Goal: Obtain resource: Download file/media

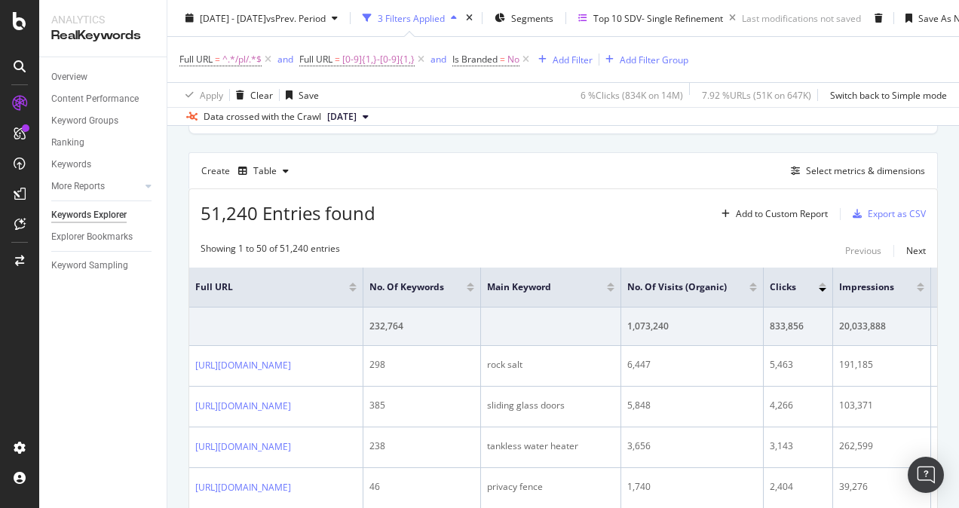
scroll to position [418, 0]
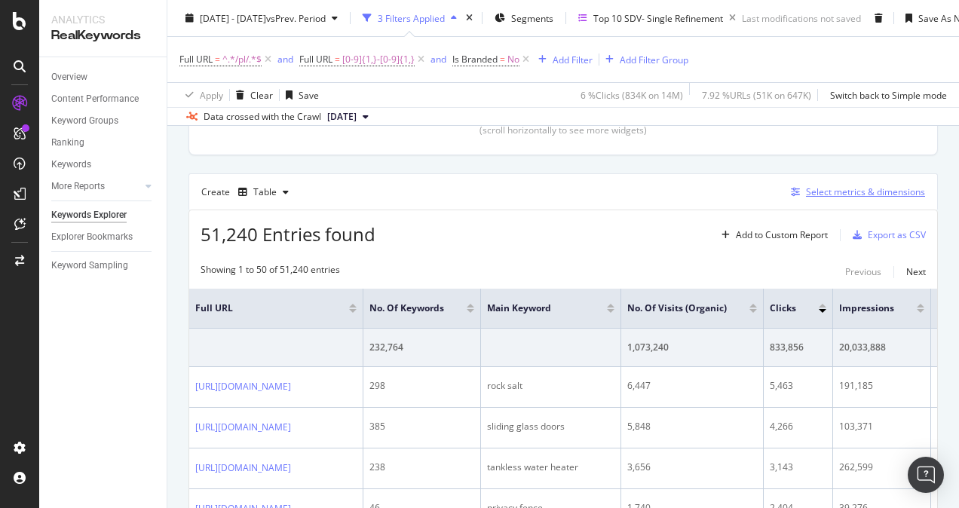
click at [819, 196] on div "Select metrics & dimensions" at bounding box center [865, 191] width 119 height 13
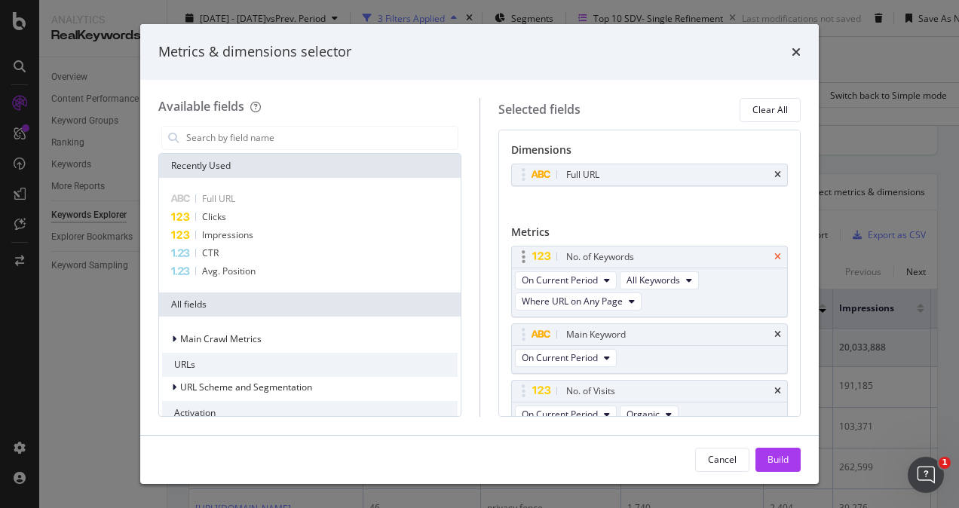
scroll to position [0, 0]
click at [770, 256] on div "No. of Keywords" at bounding box center [650, 257] width 276 height 21
click at [774, 253] on icon "times" at bounding box center [777, 257] width 7 height 9
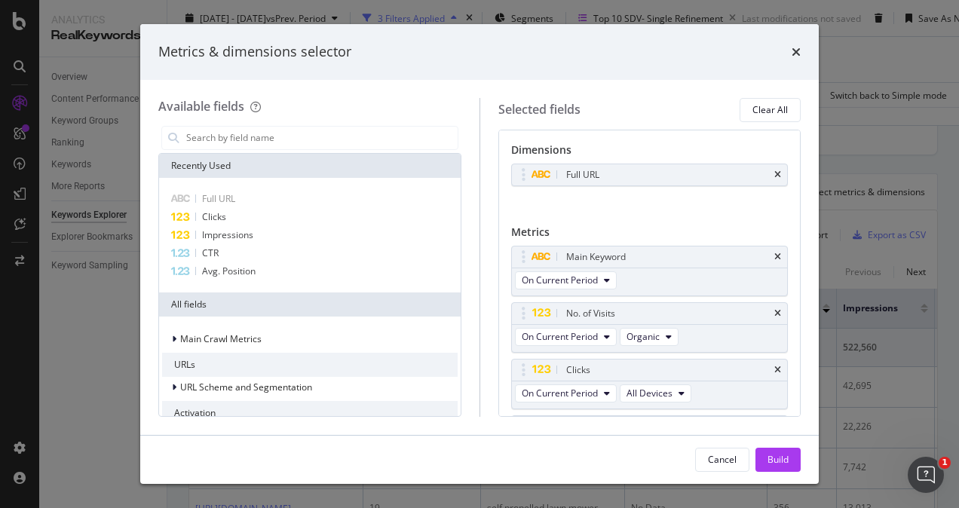
click at [774, 253] on icon "times" at bounding box center [777, 257] width 7 height 9
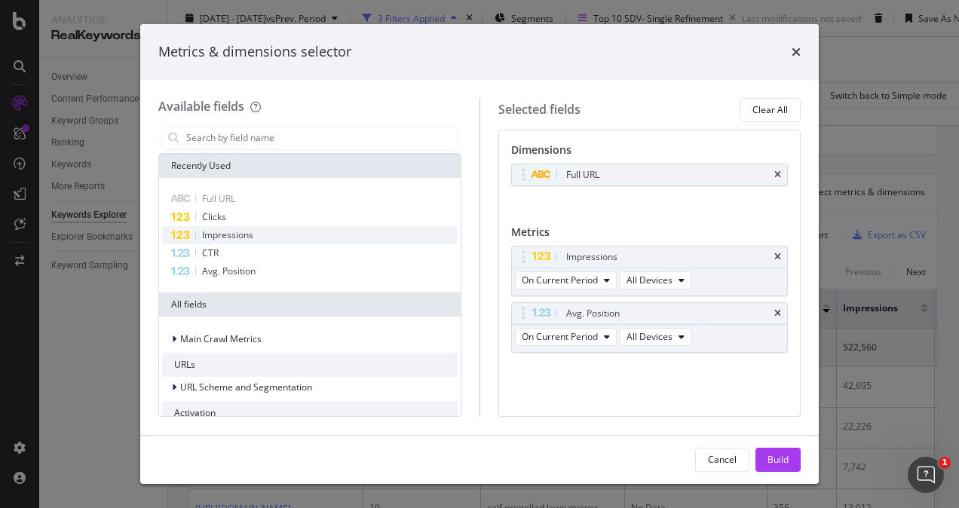
click at [225, 229] on span "Impressions" at bounding box center [227, 234] width 51 height 13
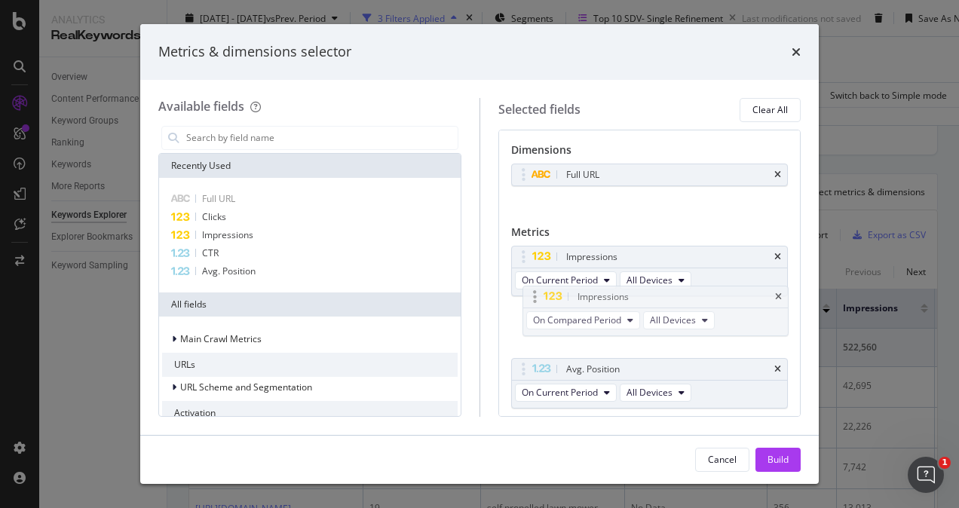
drag, startPoint x: 600, startPoint y: 373, endPoint x: 612, endPoint y: 302, distance: 71.9
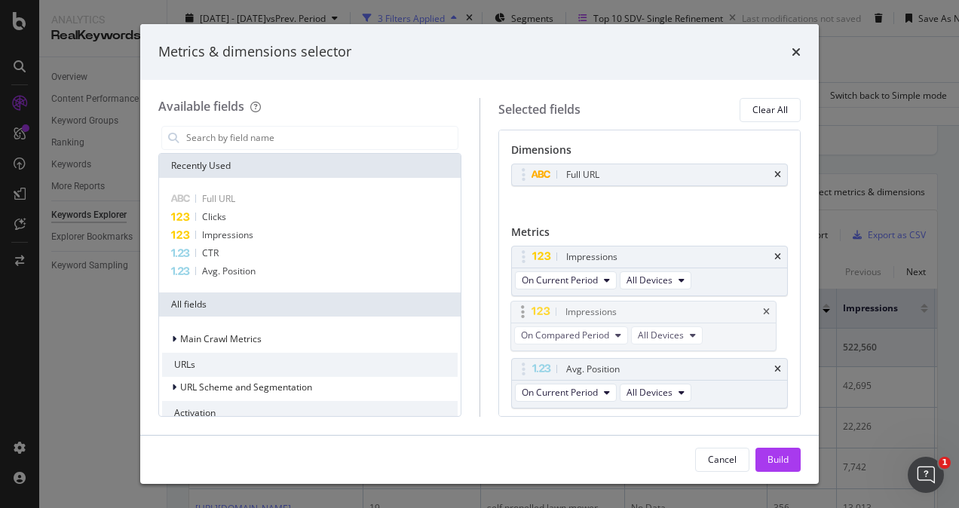
click at [612, 302] on body "Analytics RealKeywords Overview Content Performance Keyword Groups Ranking Keyw…" at bounding box center [479, 254] width 959 height 508
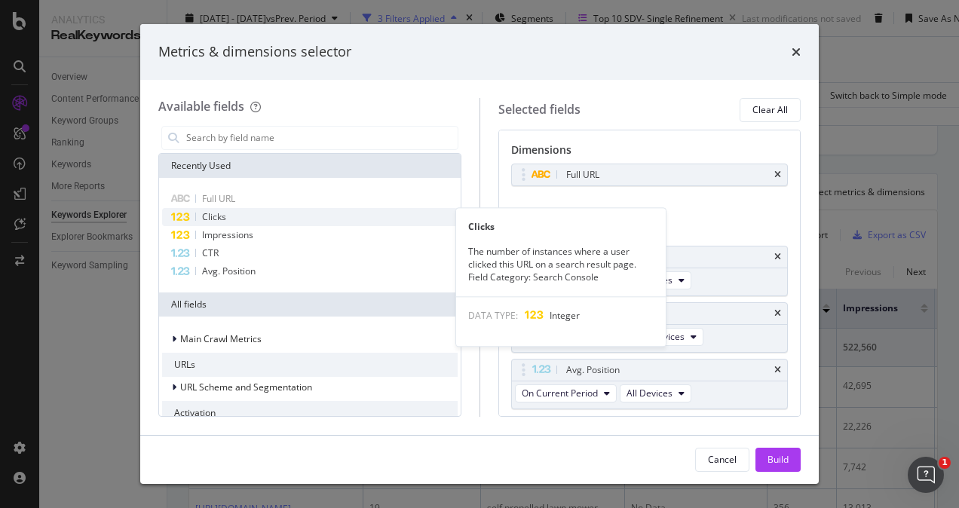
click at [214, 219] on span "Clicks" at bounding box center [214, 216] width 24 height 13
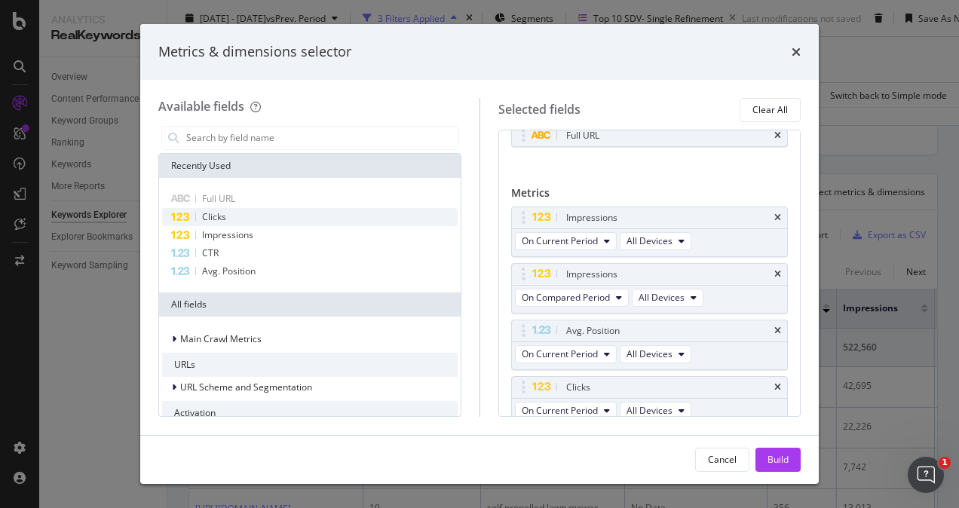
scroll to position [46, 0]
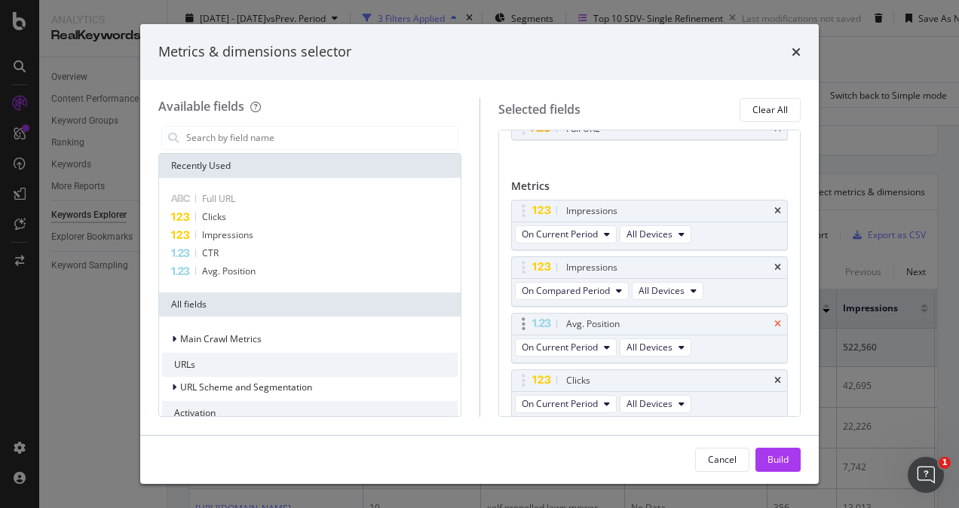
click at [774, 320] on icon "times" at bounding box center [777, 324] width 7 height 9
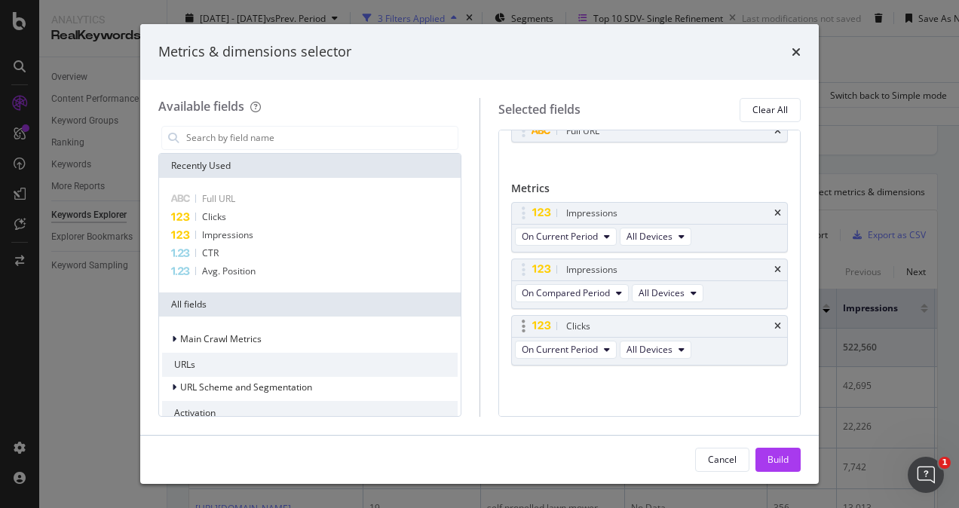
scroll to position [40, 0]
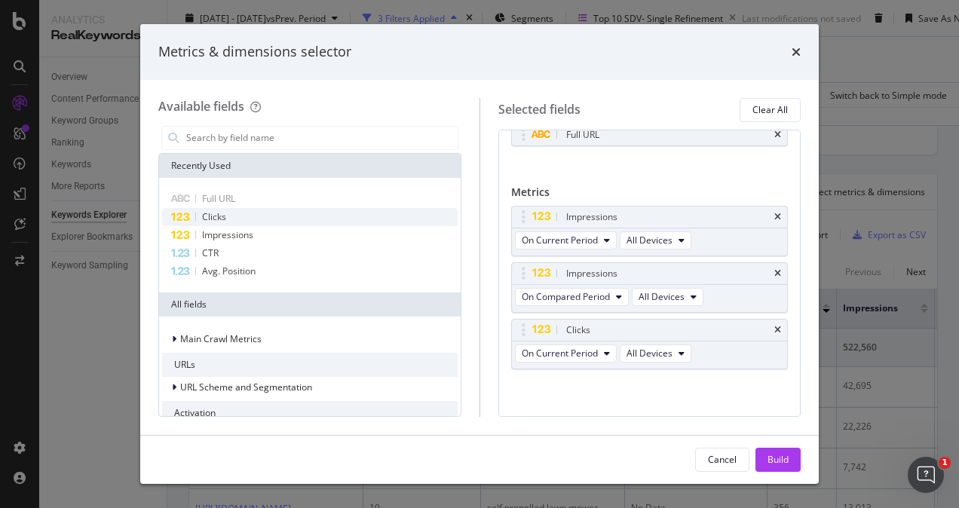
click at [213, 220] on span "Clicks" at bounding box center [214, 216] width 24 height 13
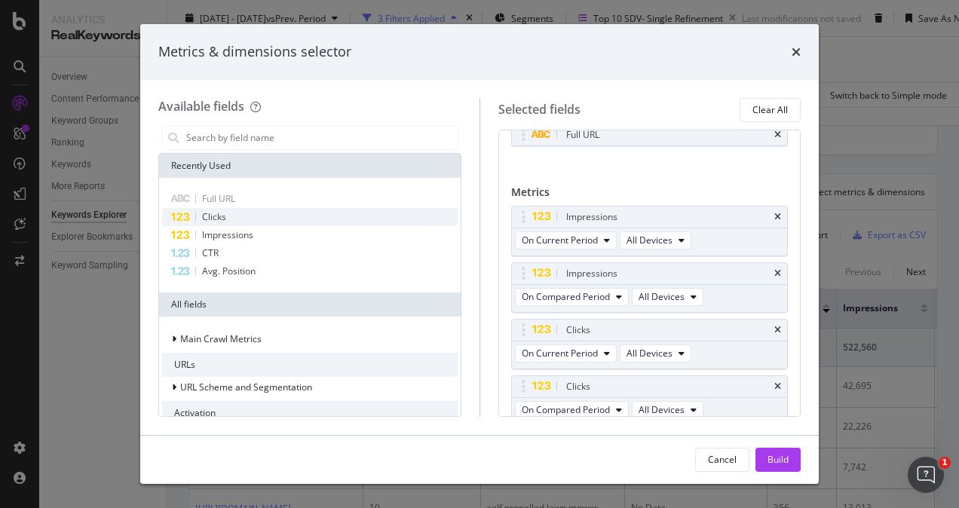
scroll to position [46, 0]
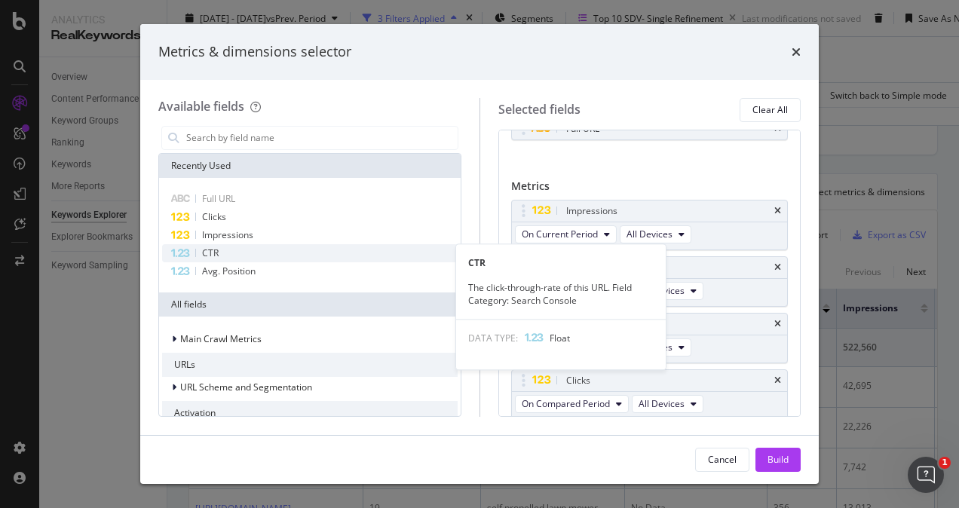
click at [216, 253] on span "CTR" at bounding box center [210, 253] width 17 height 13
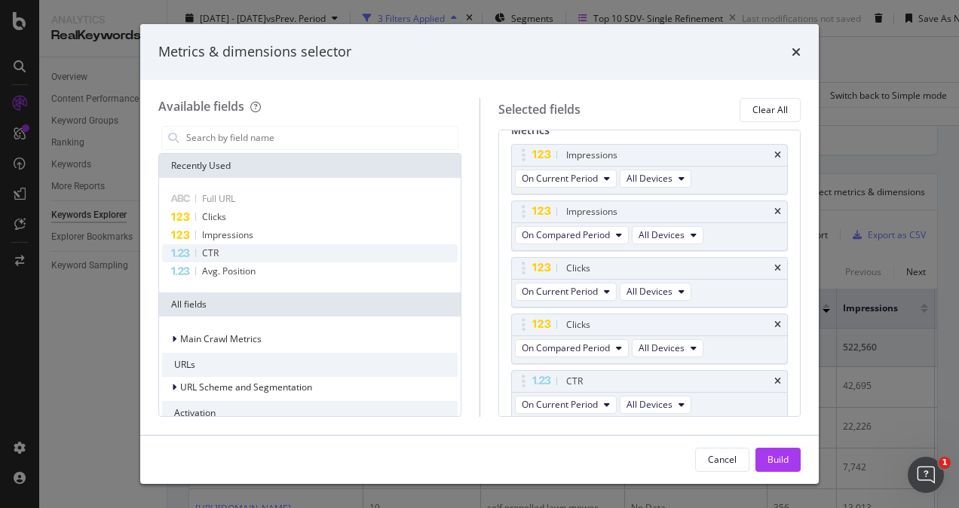
click at [216, 253] on span "CTR" at bounding box center [210, 253] width 17 height 13
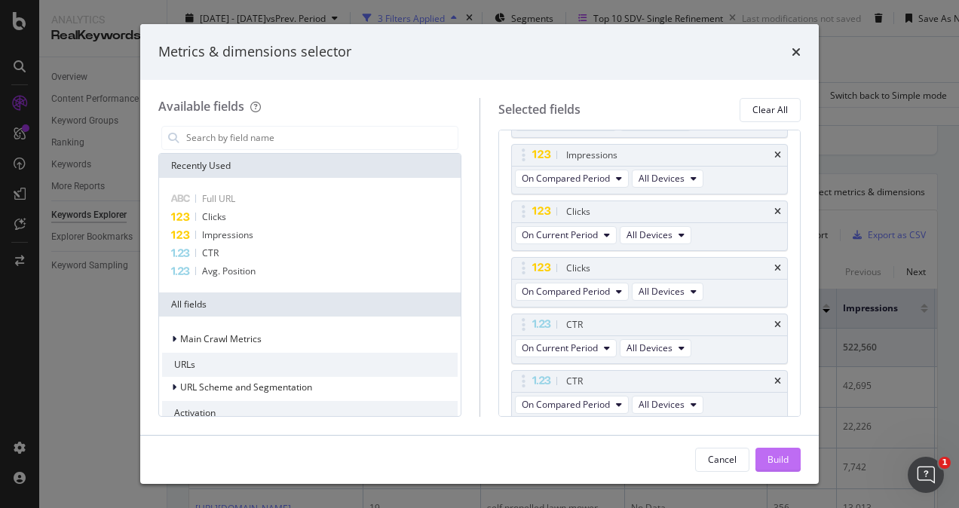
click at [775, 460] on div "Build" at bounding box center [777, 459] width 21 height 13
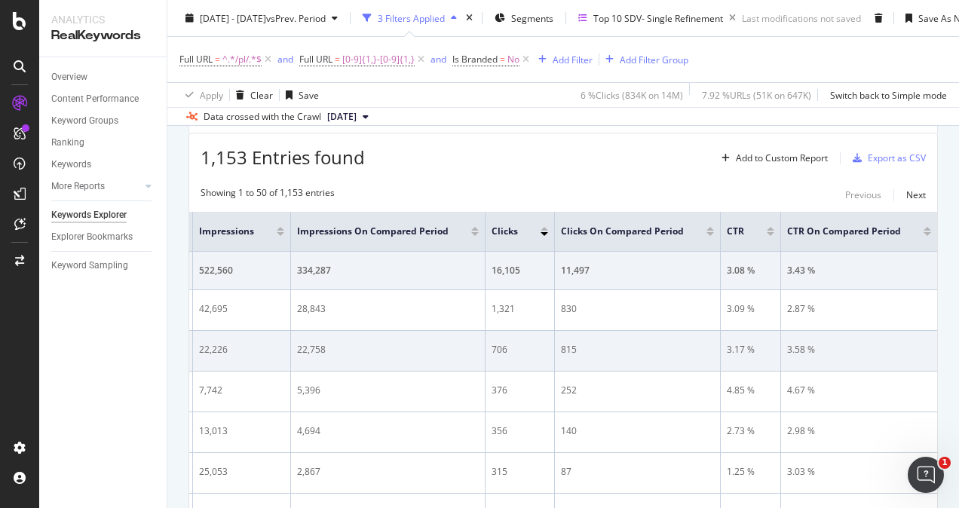
scroll to position [0, 204]
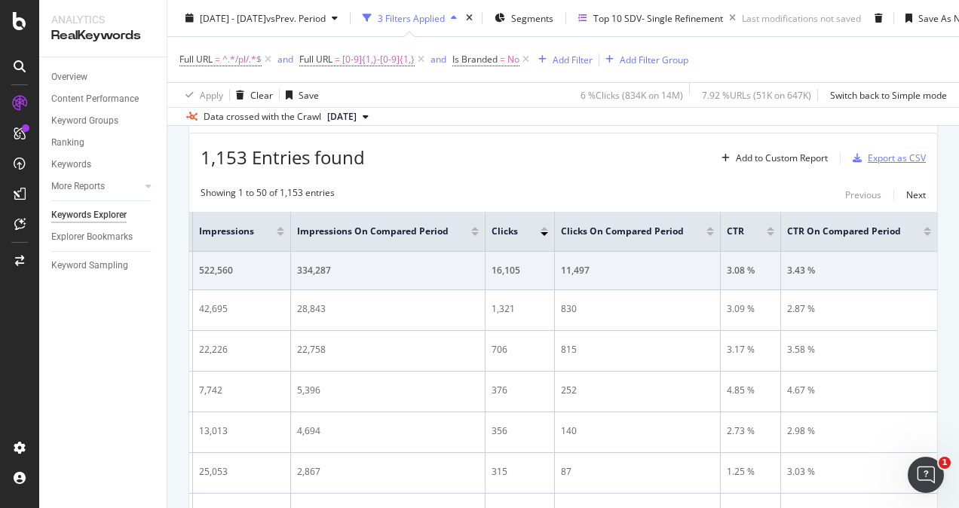
click at [853, 155] on icon "button" at bounding box center [857, 158] width 9 height 9
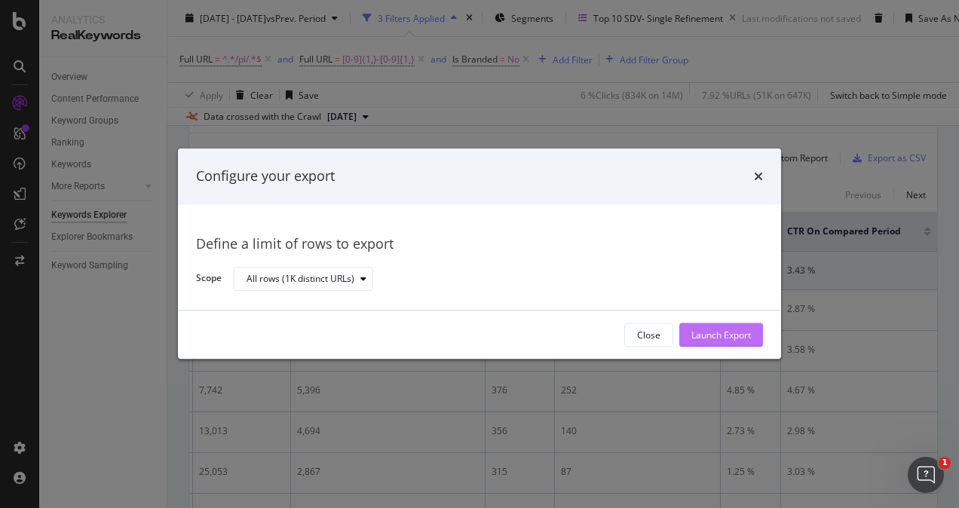
click at [722, 335] on div "Launch Export" at bounding box center [721, 335] width 60 height 13
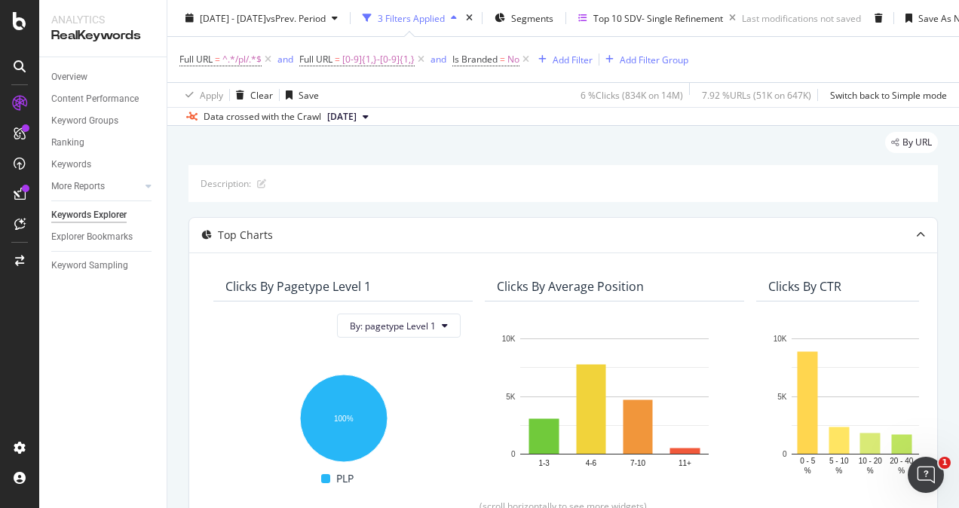
scroll to position [0, 0]
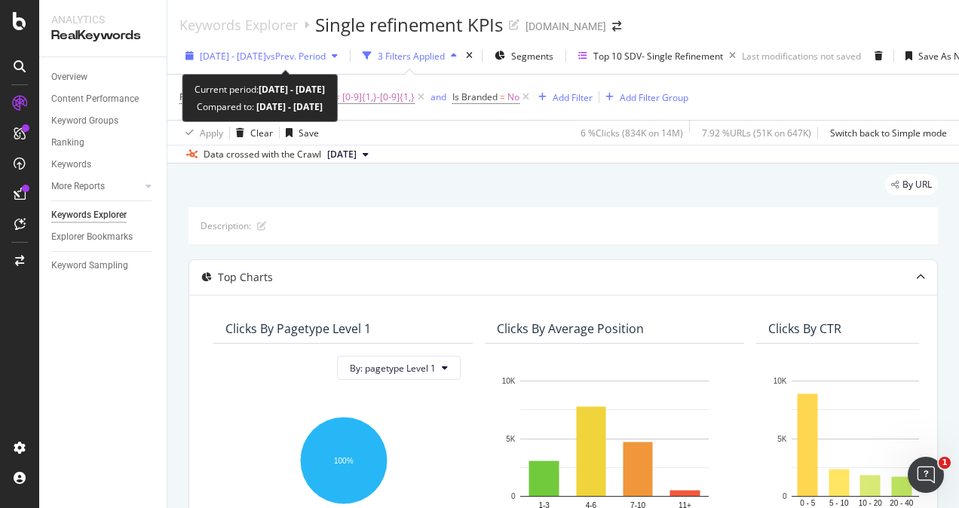
click at [326, 50] on span "vs Prev. Period" at bounding box center [296, 56] width 60 height 13
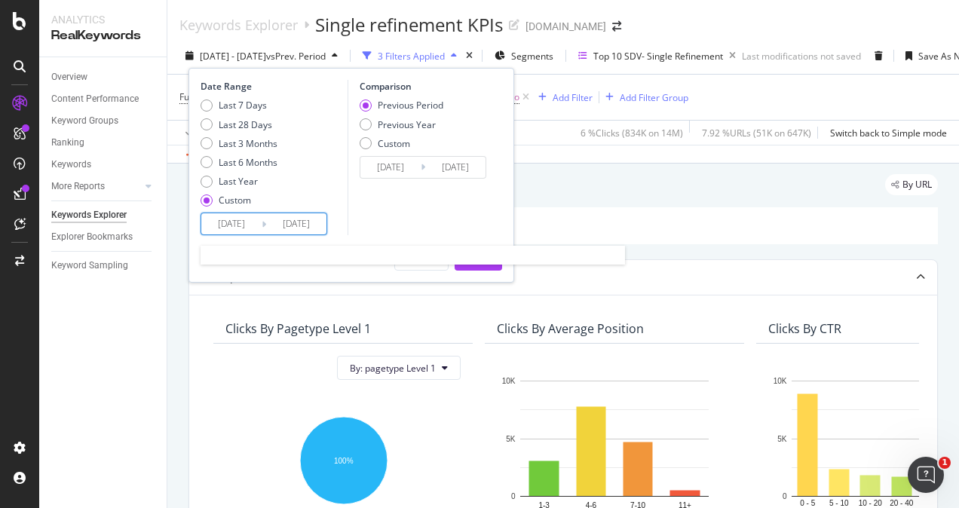
click at [216, 224] on input "[DATE]" at bounding box center [231, 223] width 60 height 21
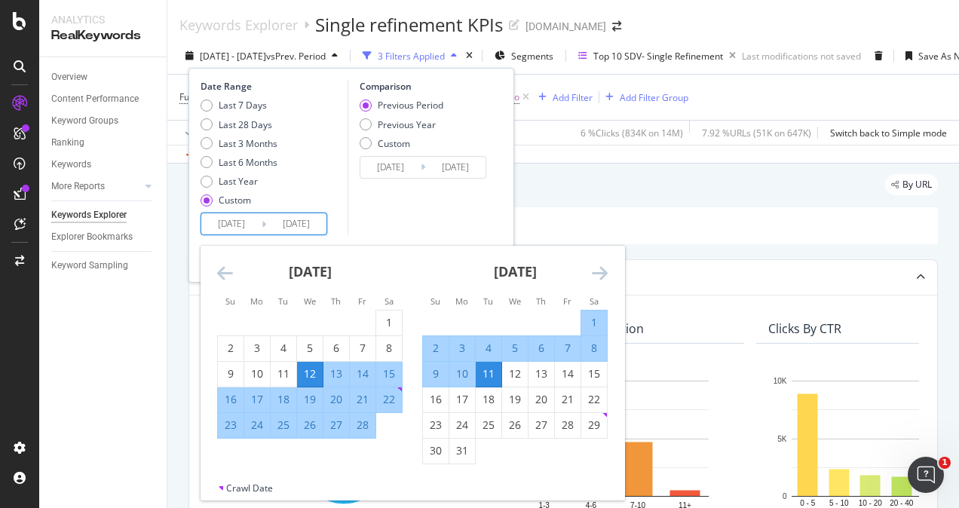
click at [599, 275] on icon "Move forward to switch to the next month." at bounding box center [600, 273] width 16 height 18
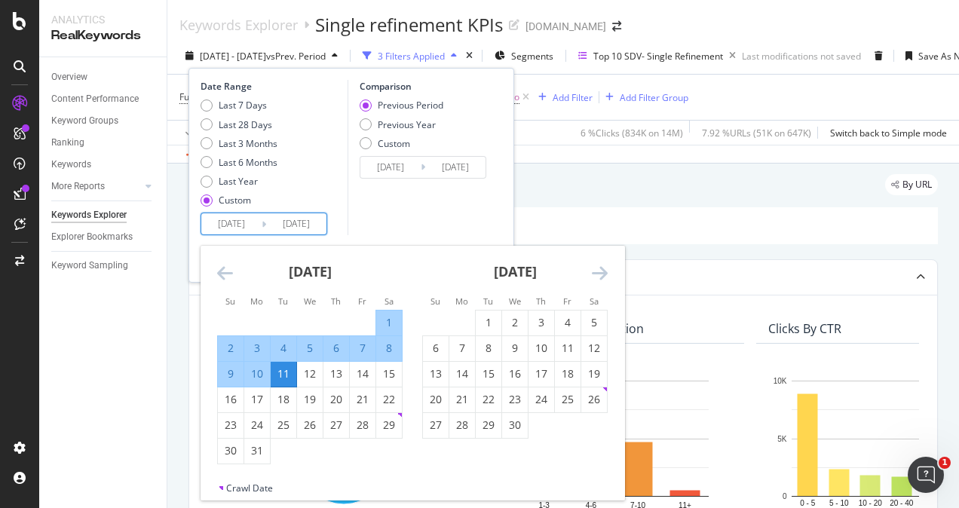
click at [599, 275] on icon "Move forward to switch to the next month." at bounding box center [600, 273] width 16 height 18
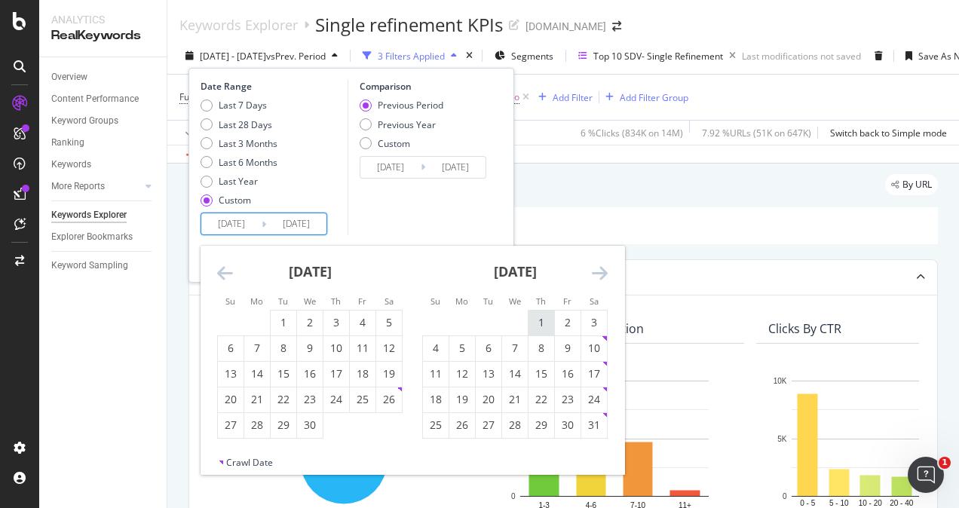
click at [543, 318] on div "1" at bounding box center [541, 322] width 26 height 15
type input "[DATE]"
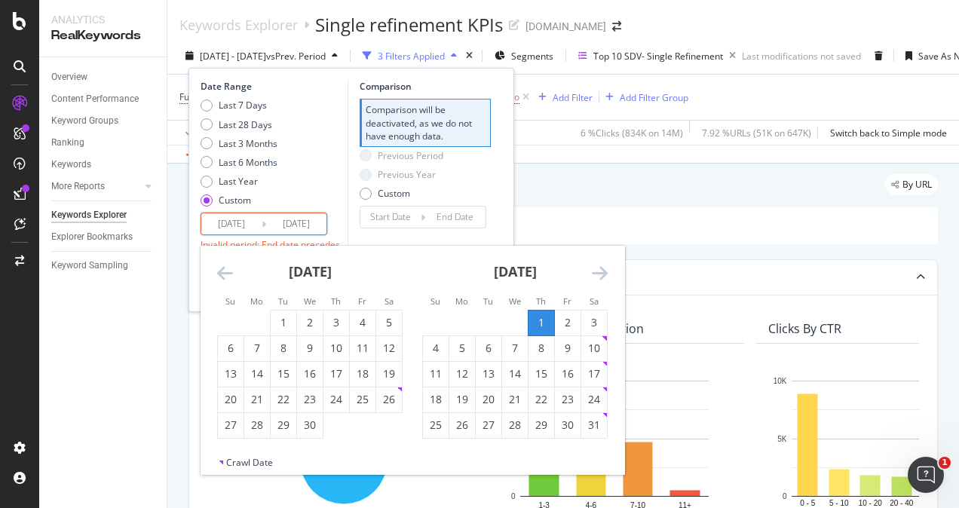
click at [609, 267] on div "[DATE] 1 2 3 4 5 6 7 8 9 10 11 12 13 14 15 16 17 18 19 20 21 22 23 24 25 26 27 …" at bounding box center [514, 342] width 205 height 193
click at [596, 271] on icon "Move forward to switch to the next month." at bounding box center [600, 273] width 16 height 18
click at [534, 427] on div "31" at bounding box center [541, 425] width 26 height 15
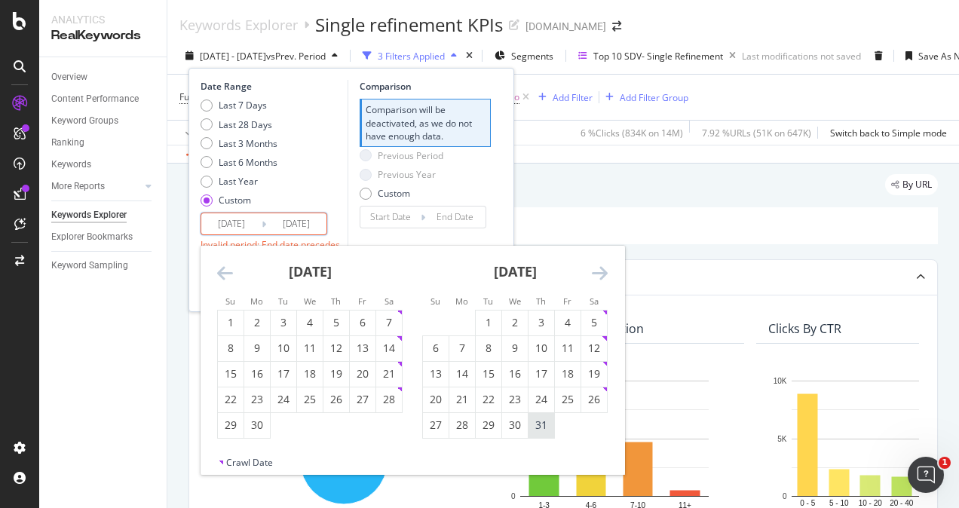
type input "[DATE]"
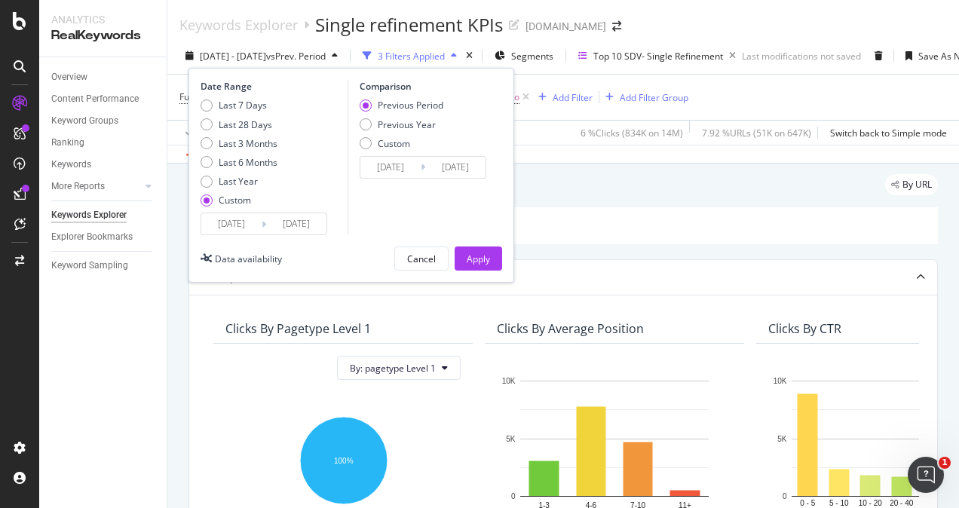
click at [381, 162] on input "[DATE]" at bounding box center [390, 167] width 60 height 21
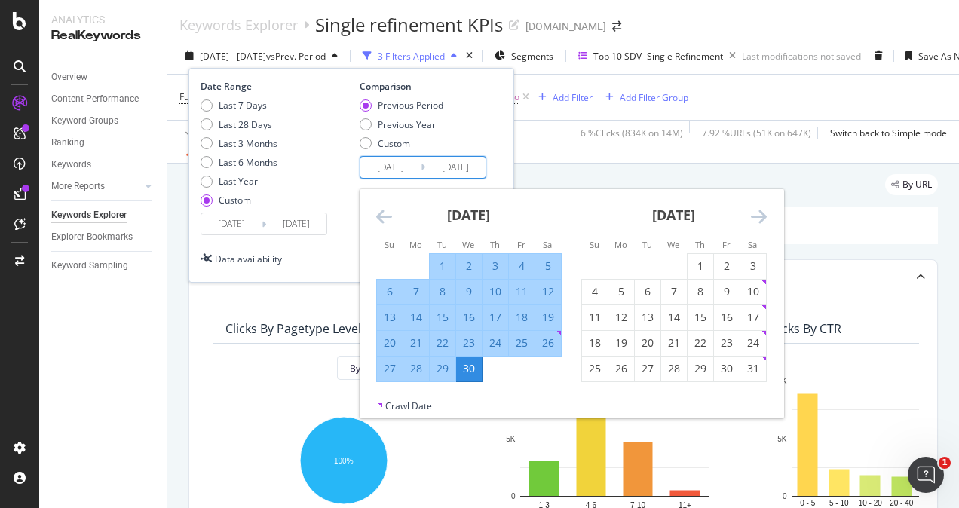
click at [688, 220] on strong "[DATE]" at bounding box center [673, 215] width 43 height 18
click at [381, 216] on icon "Move backward to switch to the previous month." at bounding box center [384, 216] width 16 height 18
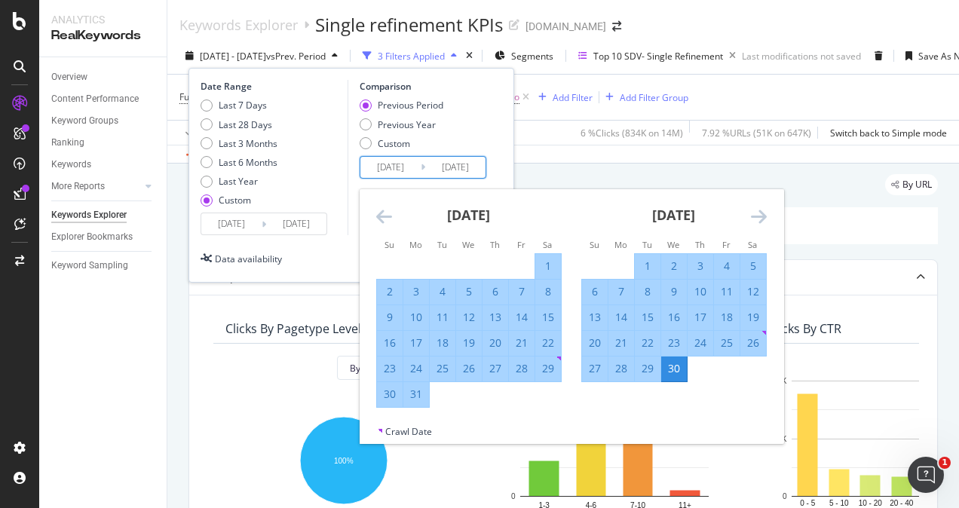
click at [381, 216] on icon "Move backward to switch to the previous month." at bounding box center [384, 216] width 16 height 18
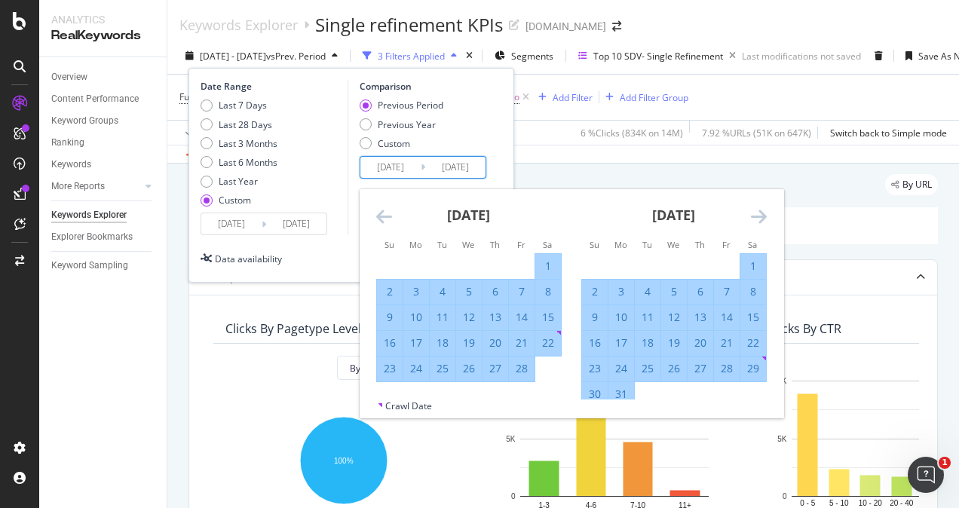
click at [381, 216] on icon "Move backward to switch to the previous month." at bounding box center [384, 216] width 16 height 18
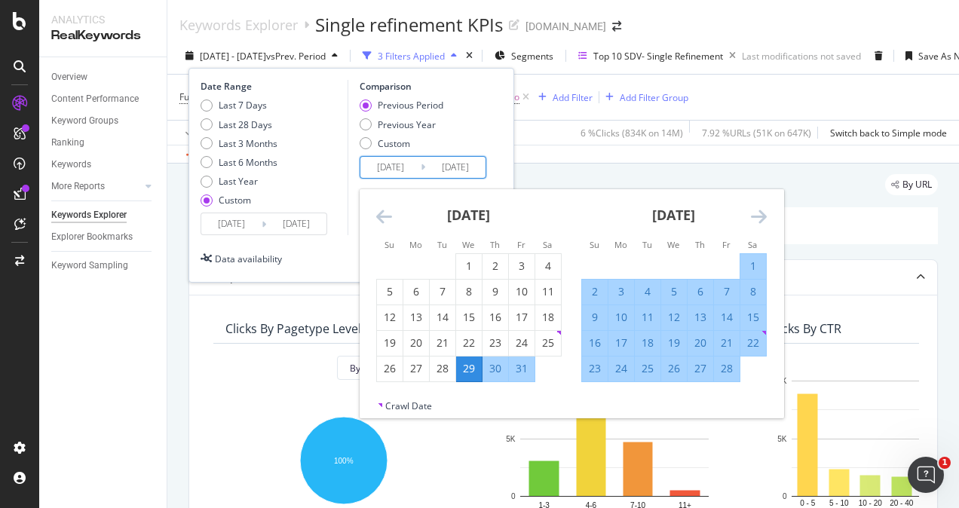
click at [381, 216] on icon "Move backward to switch to the previous month." at bounding box center [384, 216] width 16 height 18
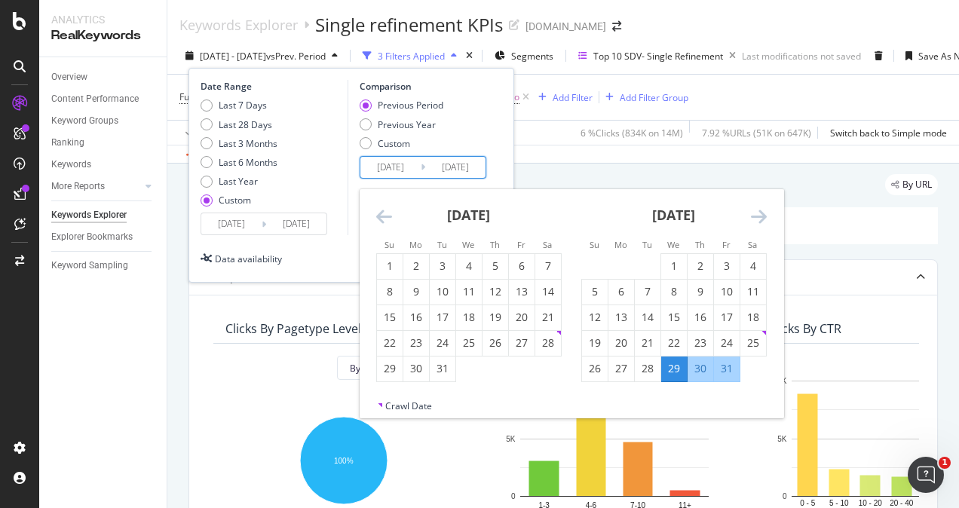
click at [381, 216] on icon "Move backward to switch to the previous month." at bounding box center [384, 216] width 16 height 18
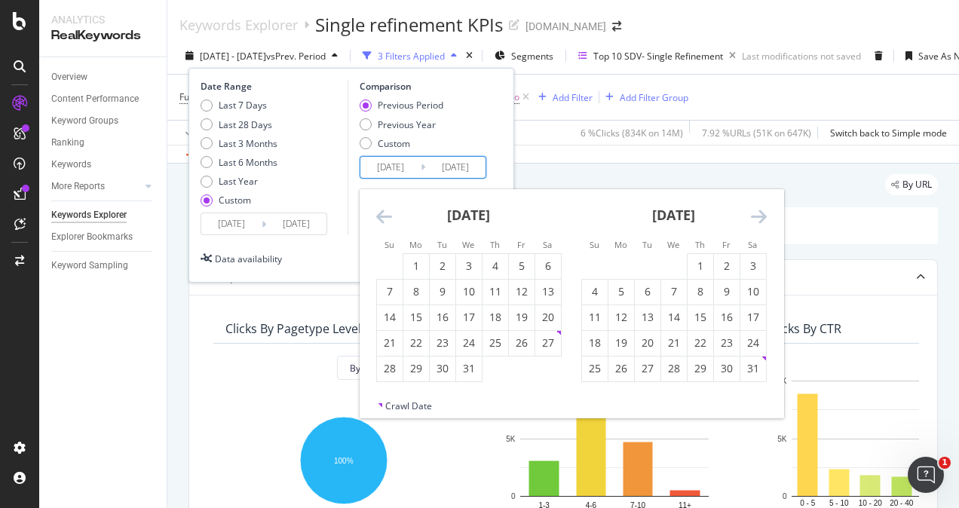
click at [381, 216] on icon "Move backward to switch to the previous month." at bounding box center [384, 216] width 16 height 18
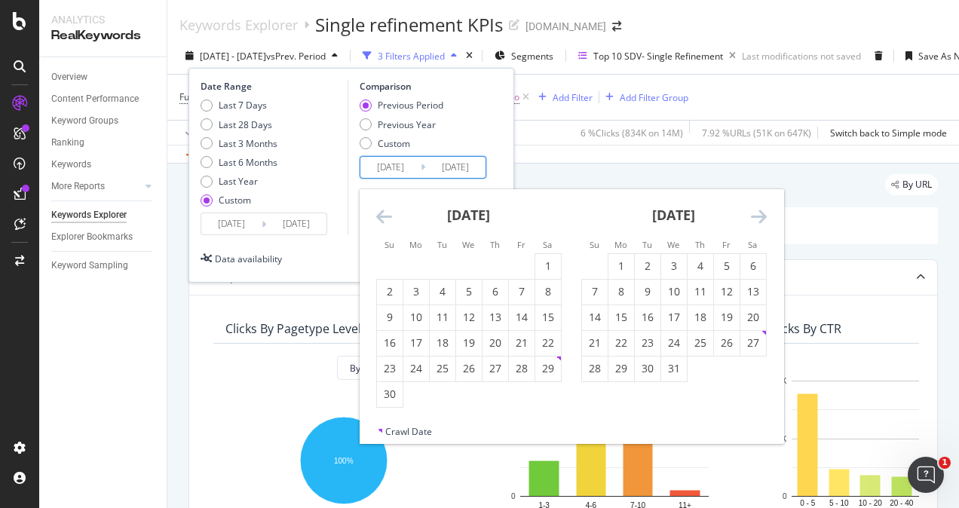
click at [381, 216] on icon "Move backward to switch to the previous month." at bounding box center [384, 216] width 16 height 18
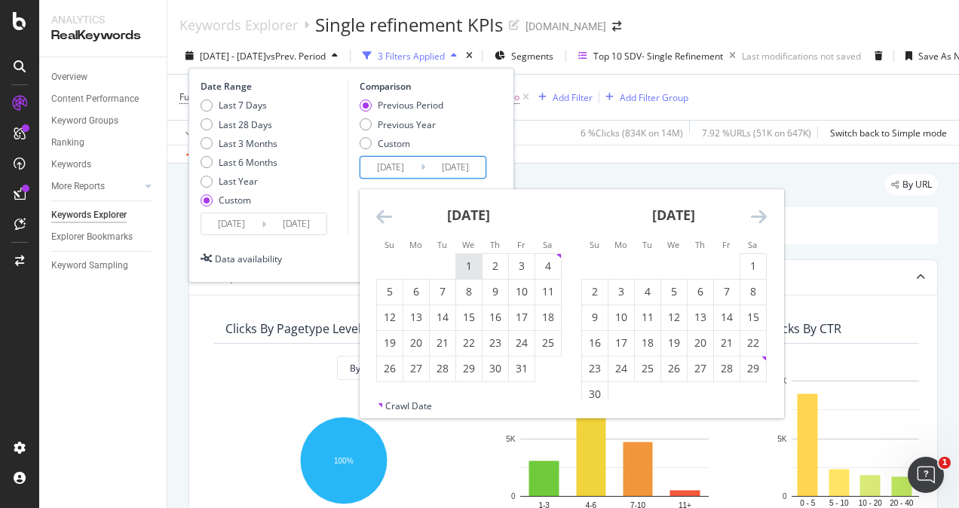
click at [461, 265] on div "1" at bounding box center [469, 266] width 26 height 15
type input "[DATE]"
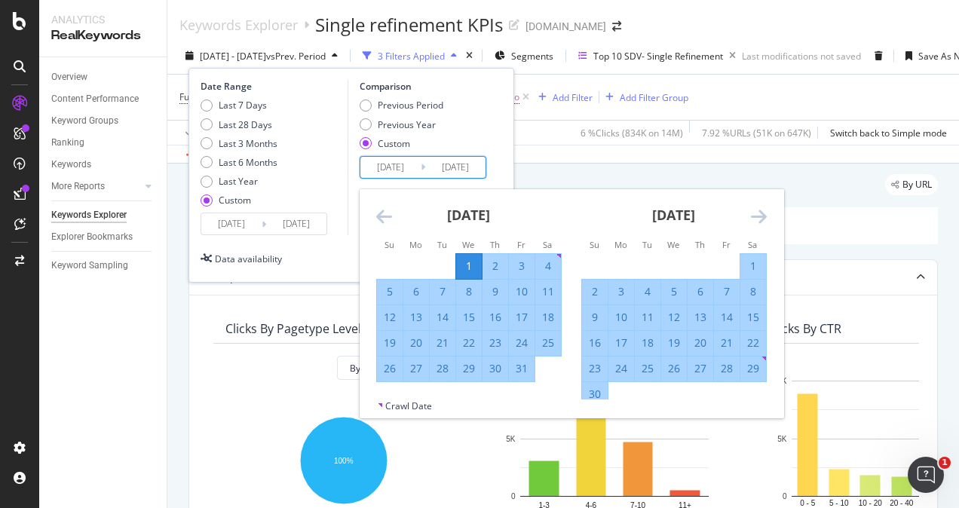
click at [753, 214] on icon "Move forward to switch to the next month." at bounding box center [759, 216] width 16 height 18
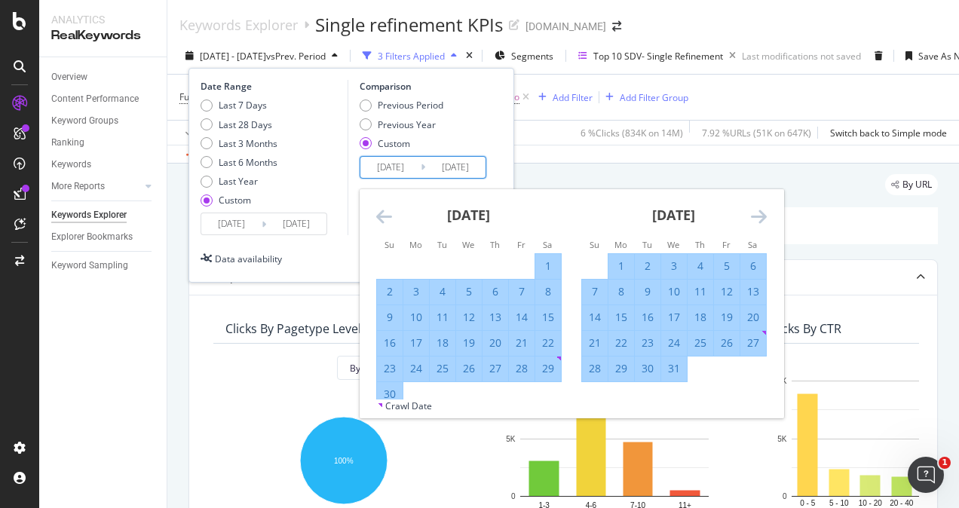
click at [675, 363] on div "31" at bounding box center [674, 368] width 26 height 15
type input "[DATE]"
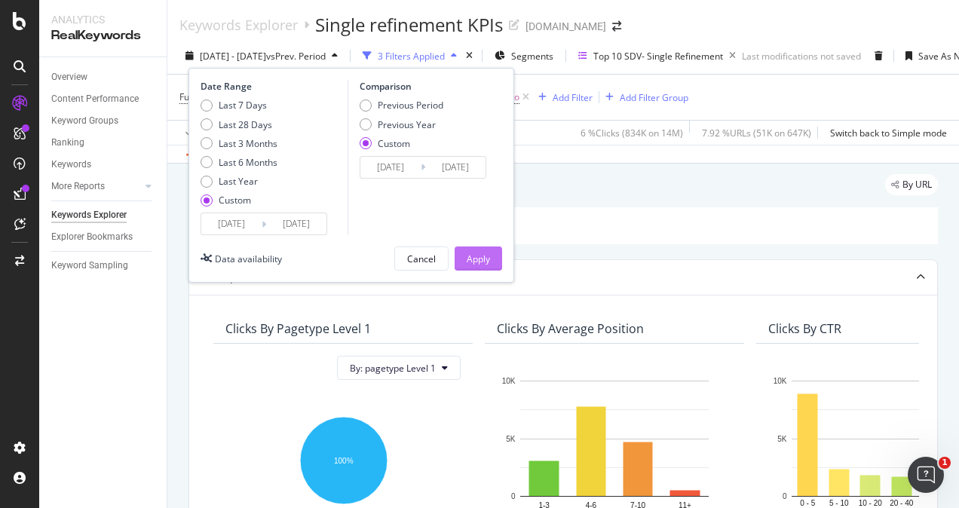
click at [479, 253] on div "Apply" at bounding box center [478, 259] width 23 height 13
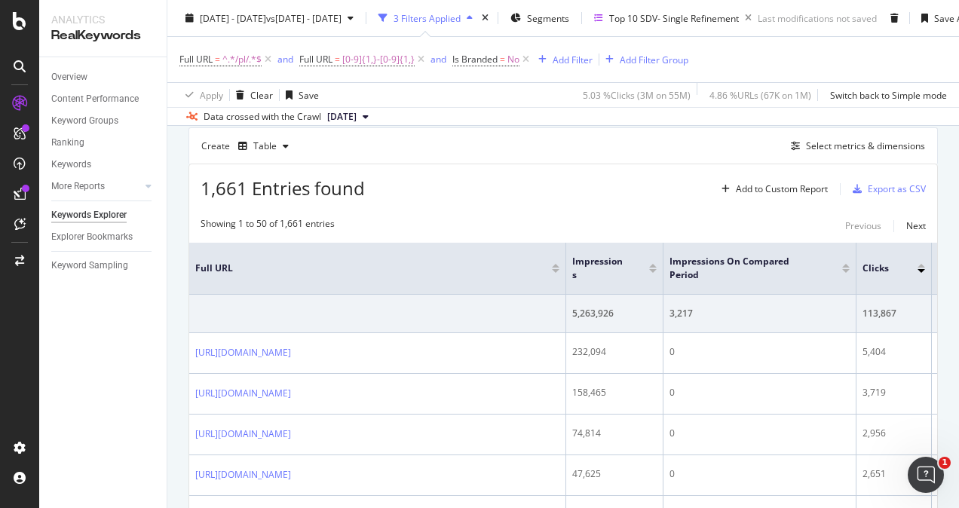
scroll to position [470, 0]
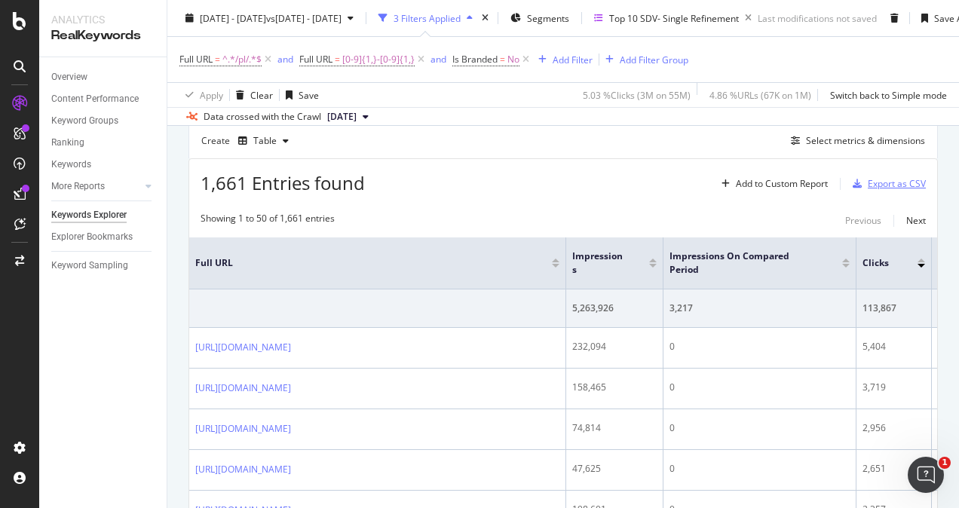
click at [852, 185] on div "button" at bounding box center [857, 183] width 21 height 9
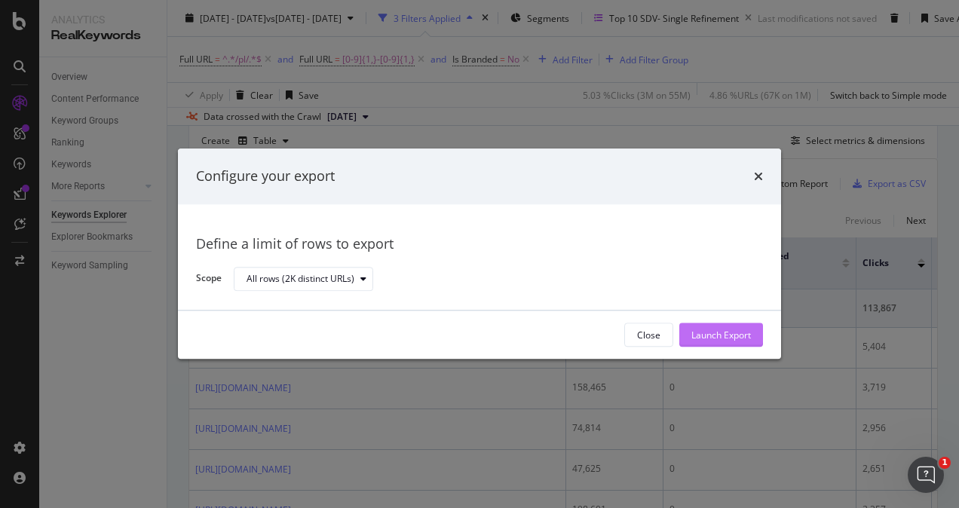
click at [719, 332] on div "Launch Export" at bounding box center [721, 335] width 60 height 13
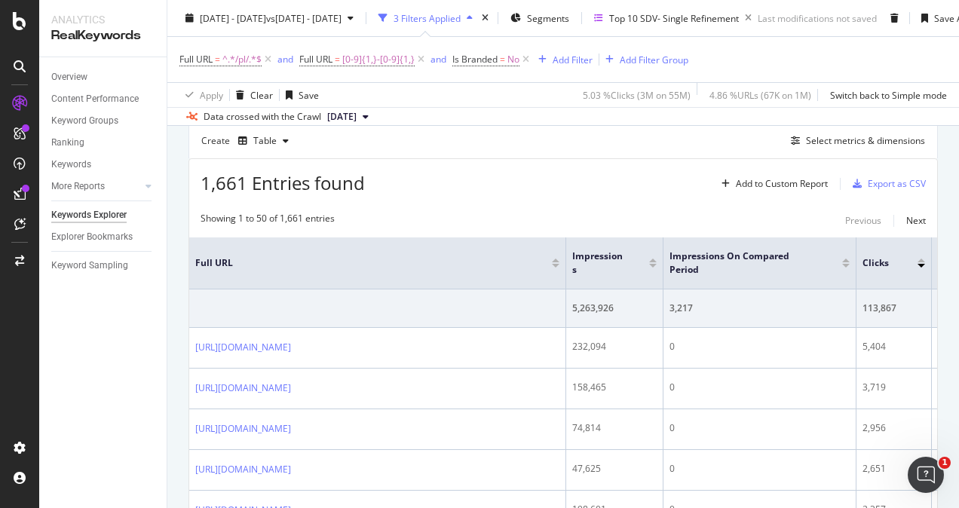
click at [522, 169] on div "1,661 Entries found Add to Custom Report Export as CSV" at bounding box center [563, 177] width 748 height 37
